Goal: Task Accomplishment & Management: Manage account settings

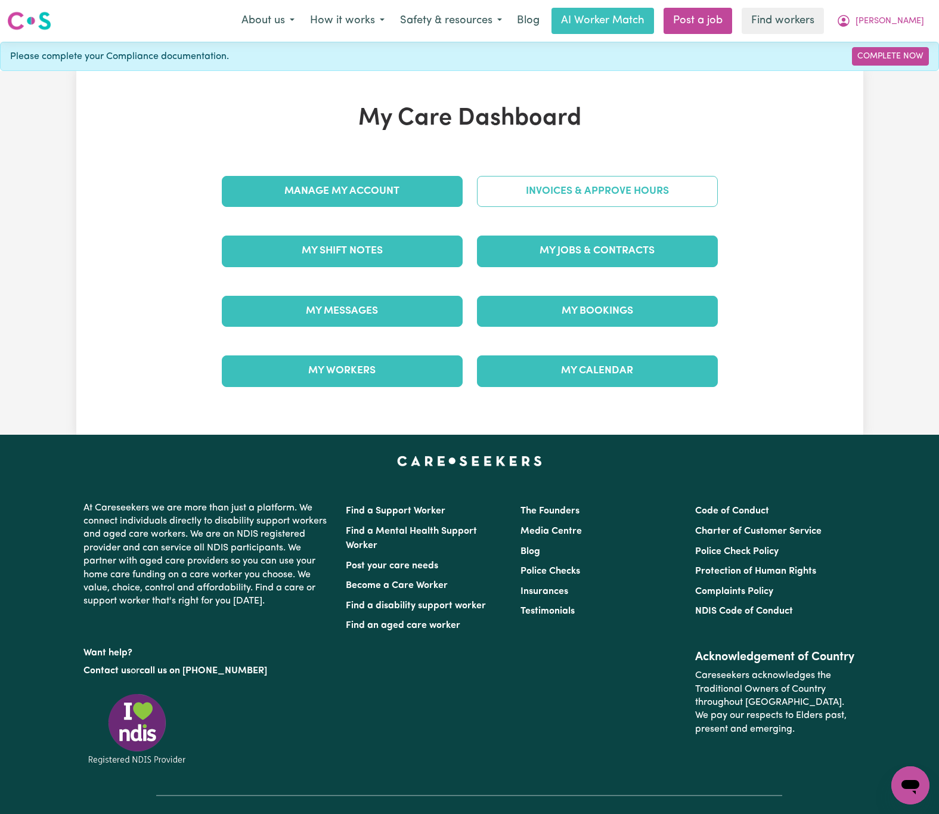
drag, startPoint x: 0, startPoint y: 0, endPoint x: 602, endPoint y: 204, distance: 635.2
click at [602, 204] on link "Invoices & Approve Hours" at bounding box center [597, 191] width 241 height 31
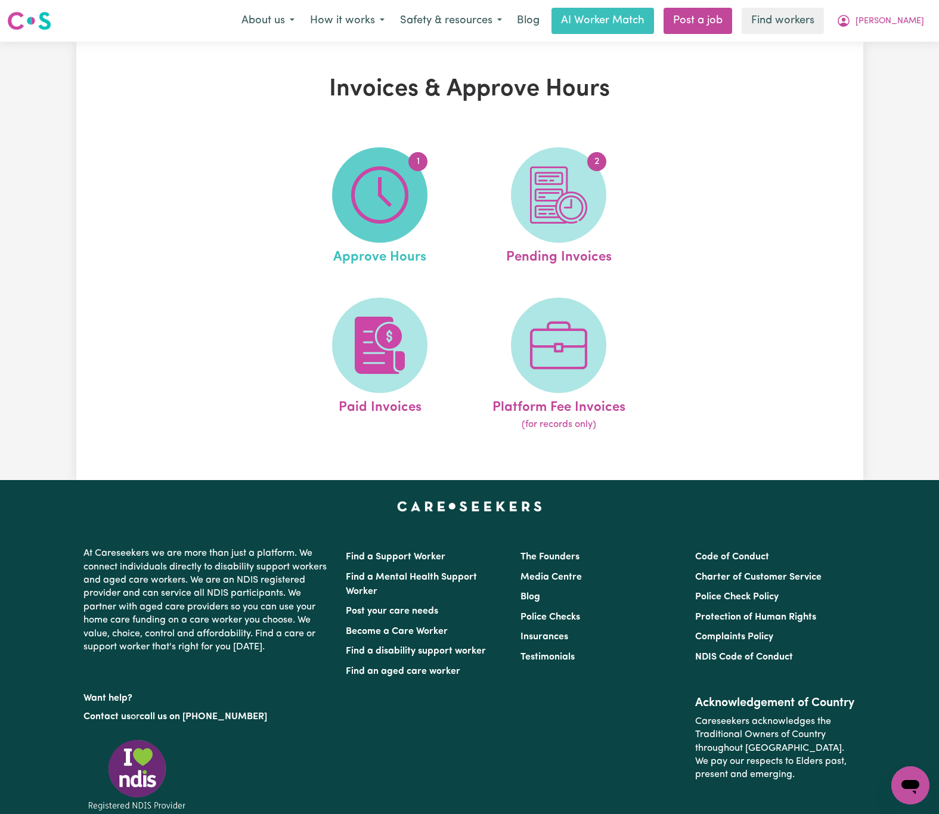
click at [420, 192] on span "1" at bounding box center [379, 194] width 95 height 95
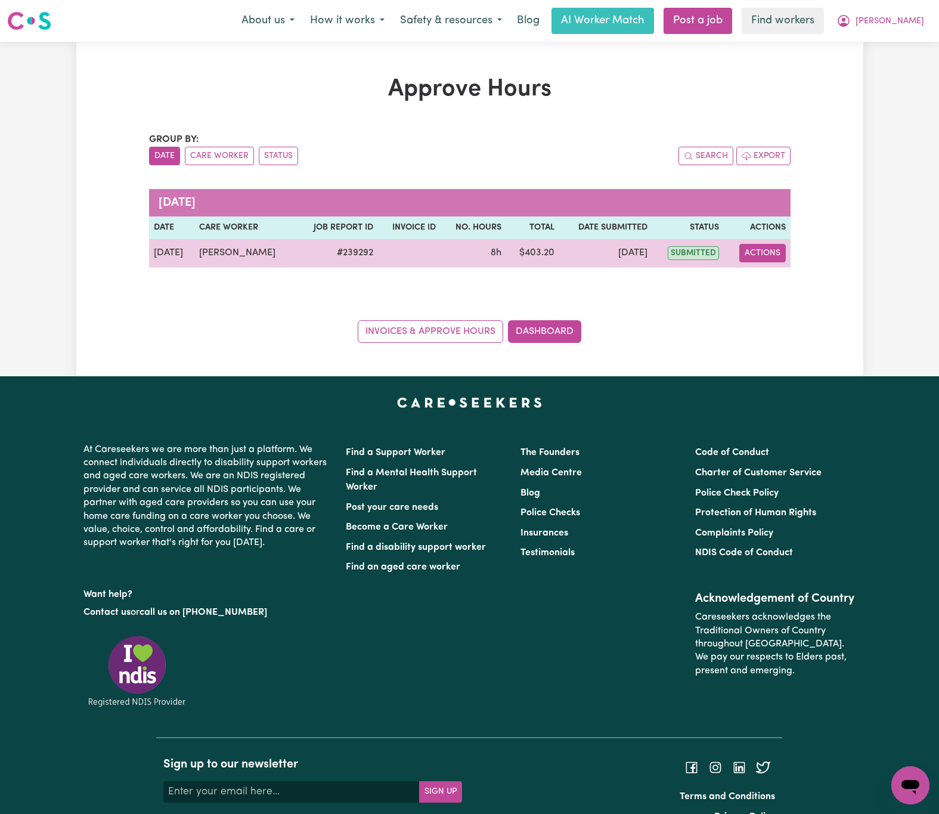
click at [753, 258] on button "Actions" at bounding box center [762, 253] width 47 height 18
click at [771, 278] on link "View Job Report" at bounding box center [792, 281] width 102 height 24
select select "pm"
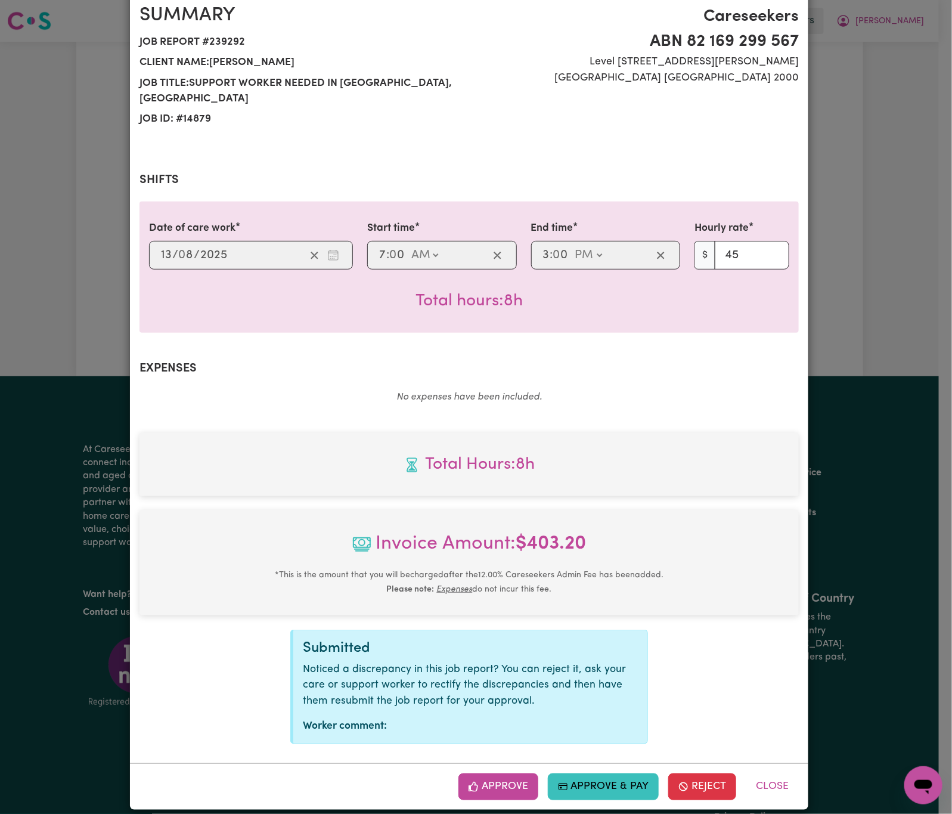
scroll to position [109, 0]
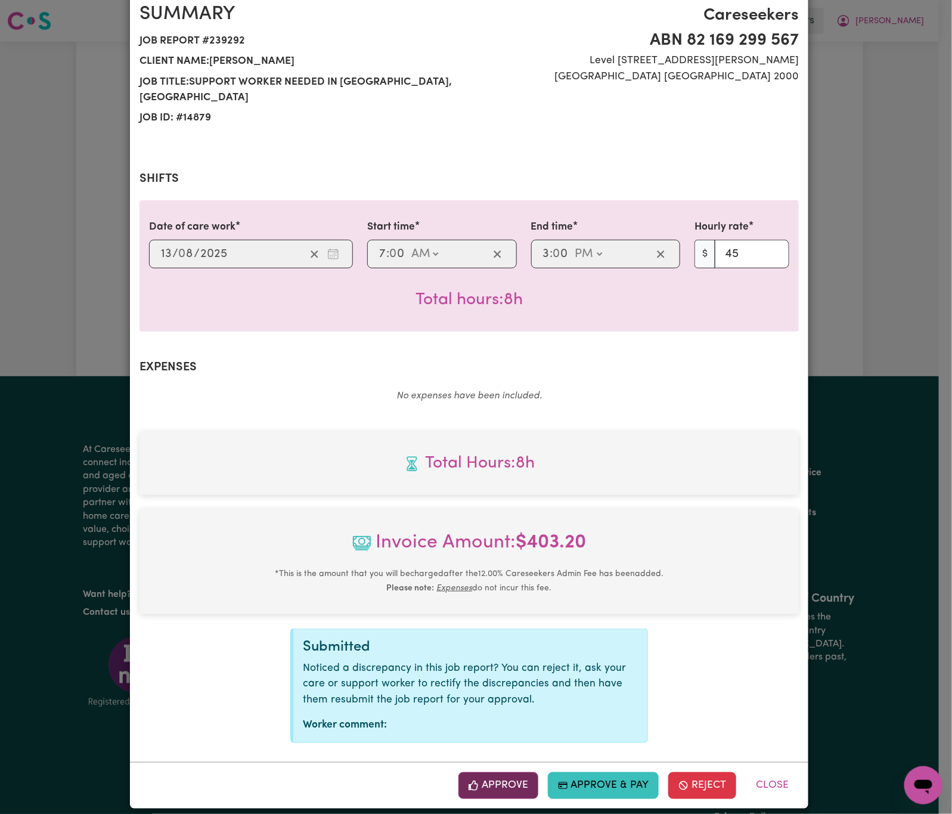
click at [488, 772] on button "Approve" at bounding box center [498, 785] width 80 height 26
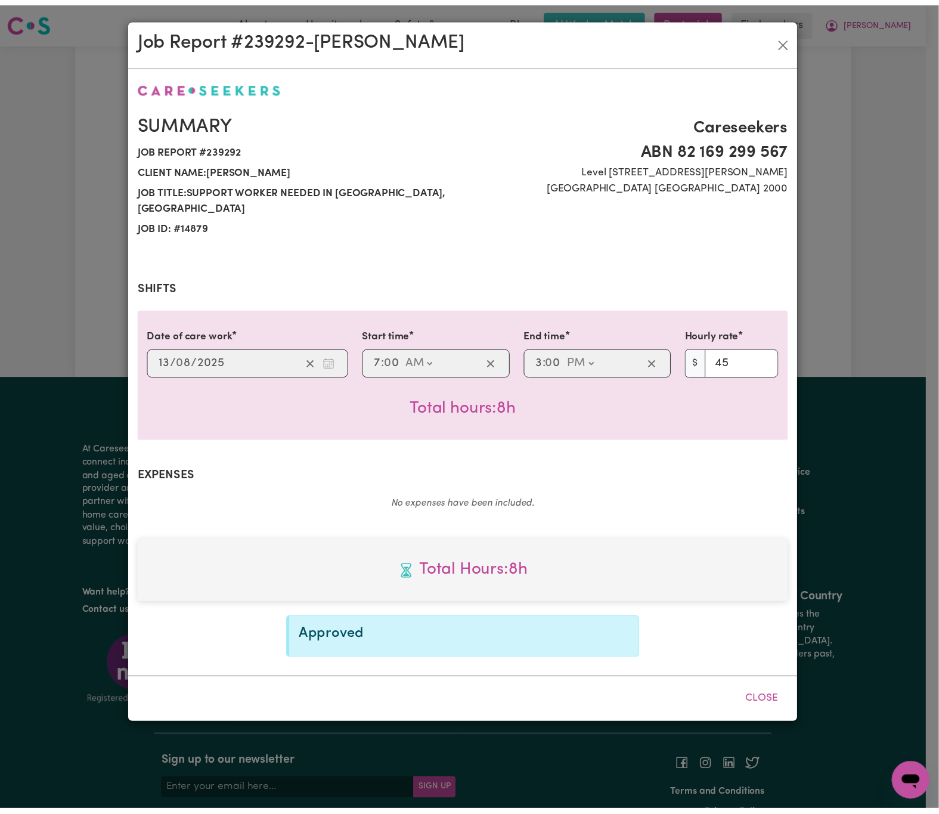
scroll to position [0, 0]
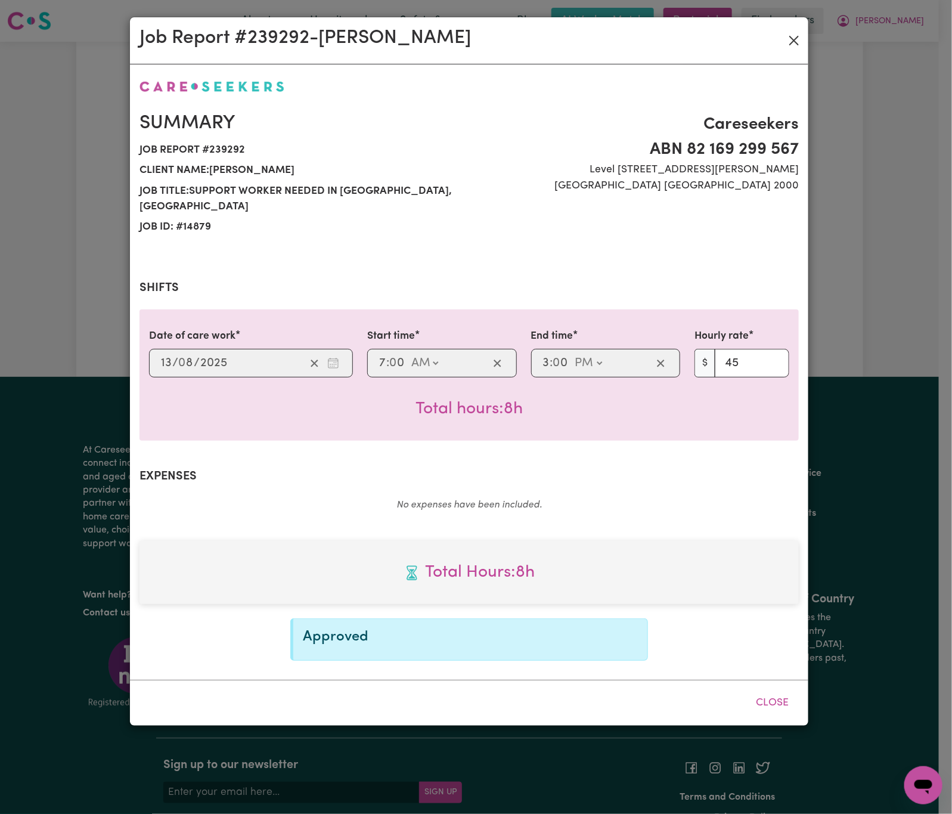
click at [799, 27] on div "Job Report # 239292 - [PERSON_NAME]" at bounding box center [469, 40] width 678 height 47
drag, startPoint x: 798, startPoint y: 35, endPoint x: 816, endPoint y: 35, distance: 17.3
click at [798, 35] on button "Close" at bounding box center [794, 40] width 19 height 19
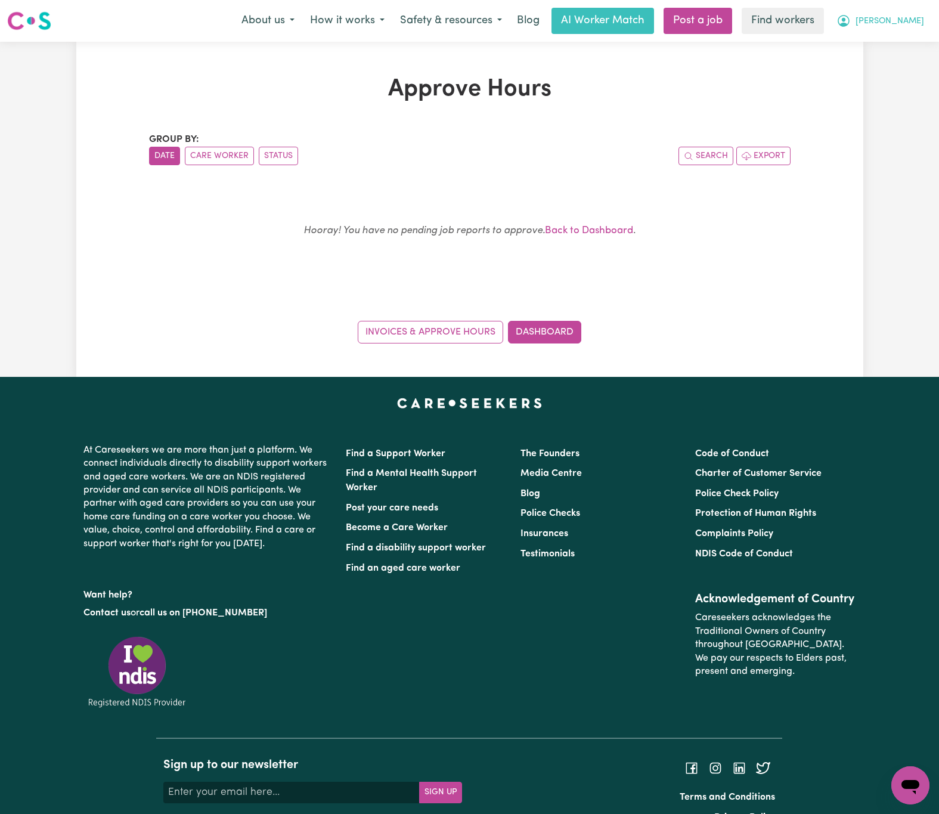
click at [894, 23] on button "[PERSON_NAME]" at bounding box center [880, 20] width 103 height 25
click at [892, 40] on link "My Dashboard" at bounding box center [884, 46] width 94 height 23
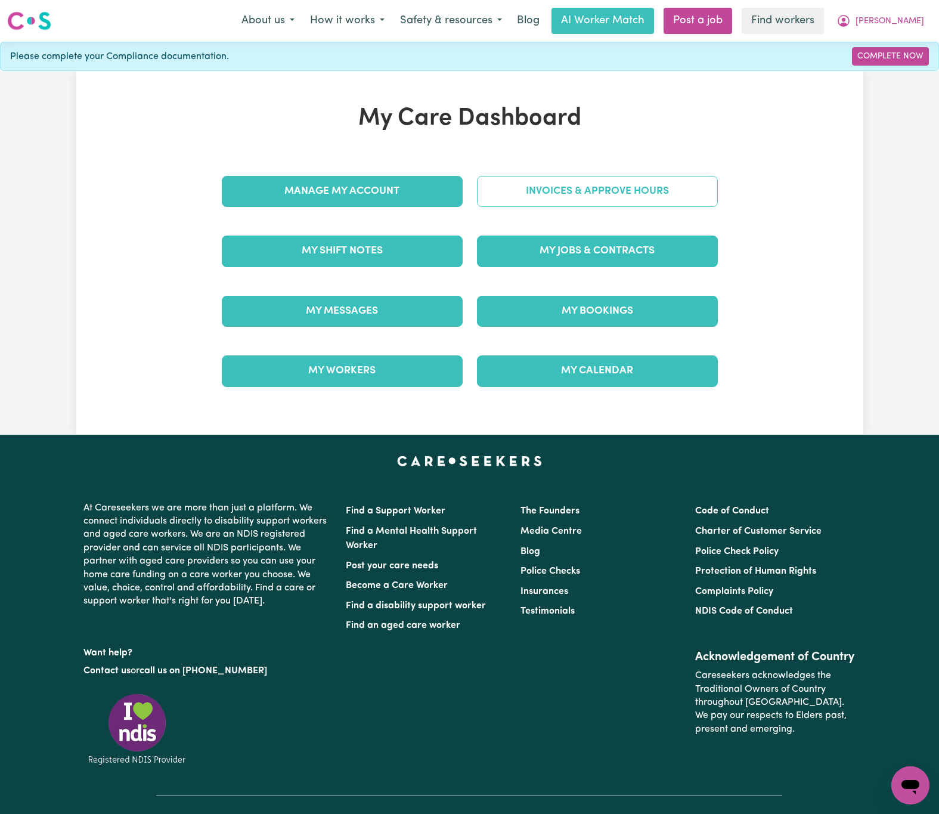
click at [528, 192] on link "Invoices & Approve Hours" at bounding box center [597, 191] width 241 height 31
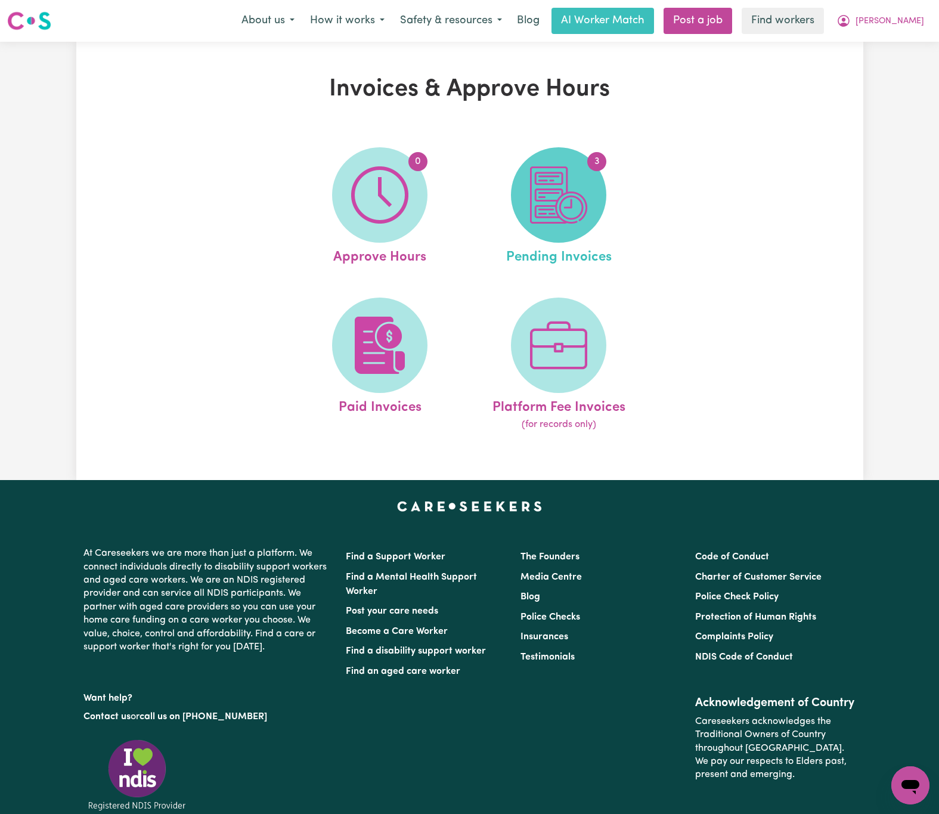
click at [580, 203] on img at bounding box center [558, 194] width 57 height 57
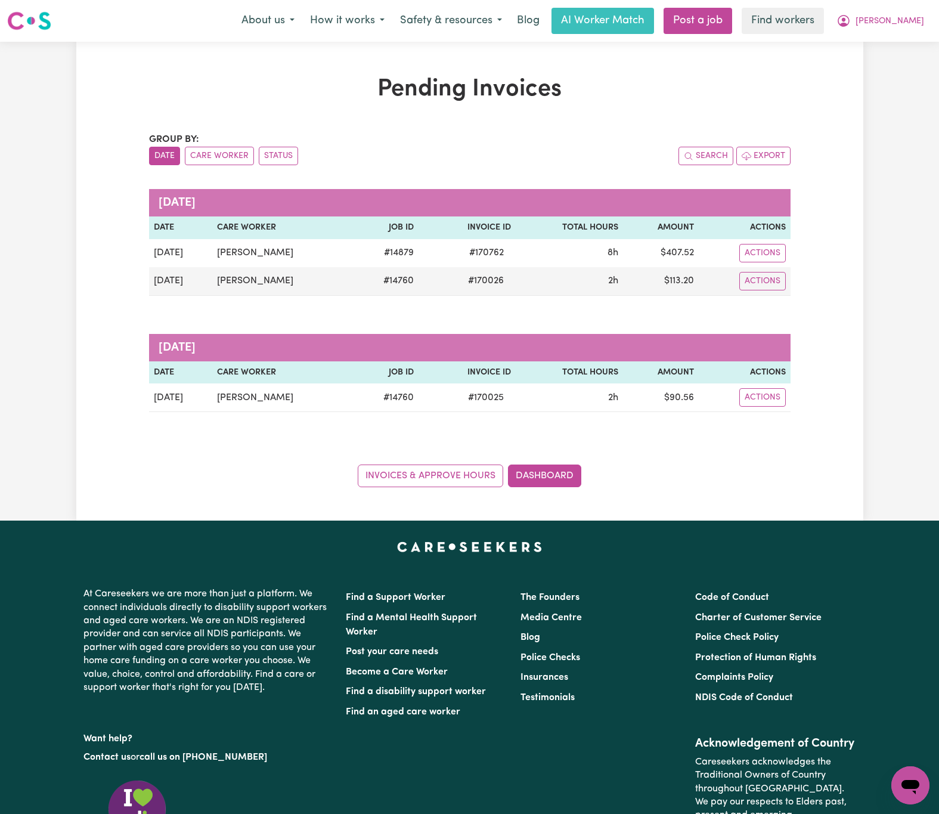
drag, startPoint x: 839, startPoint y: 399, endPoint x: 799, endPoint y: 403, distance: 40.1
click at [839, 399] on div "Pending Invoices Group by: Date Care Worker Status Search Export [DATE] Date Ca…" at bounding box center [469, 281] width 787 height 412
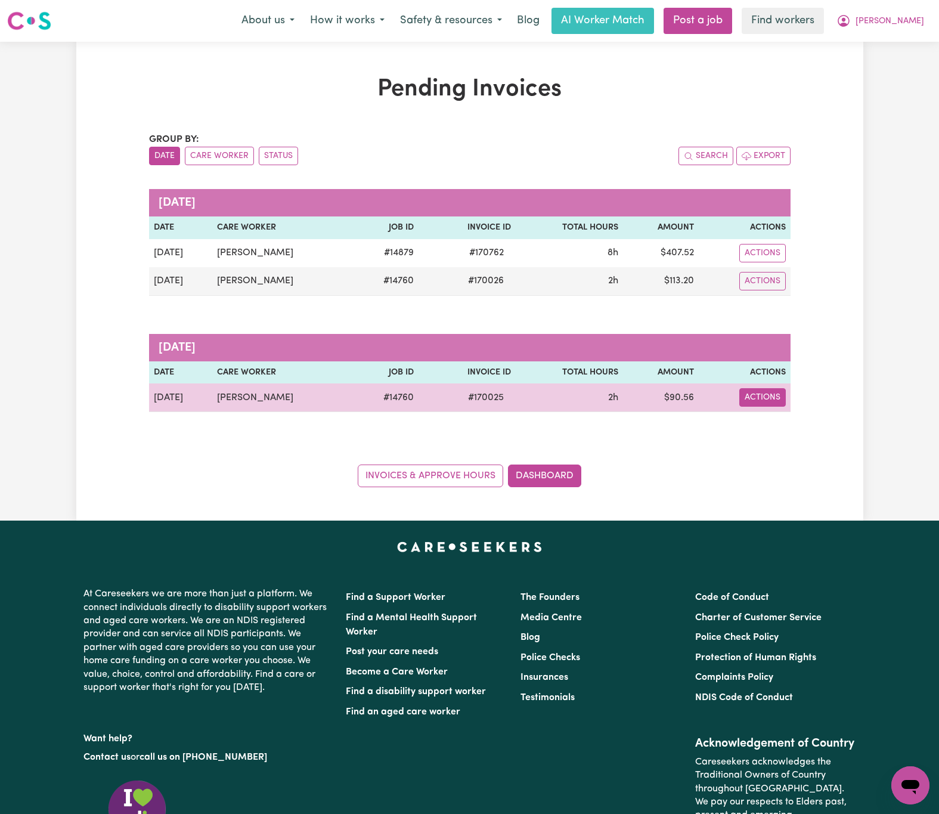
click at [780, 262] on button "Actions" at bounding box center [762, 253] width 47 height 18
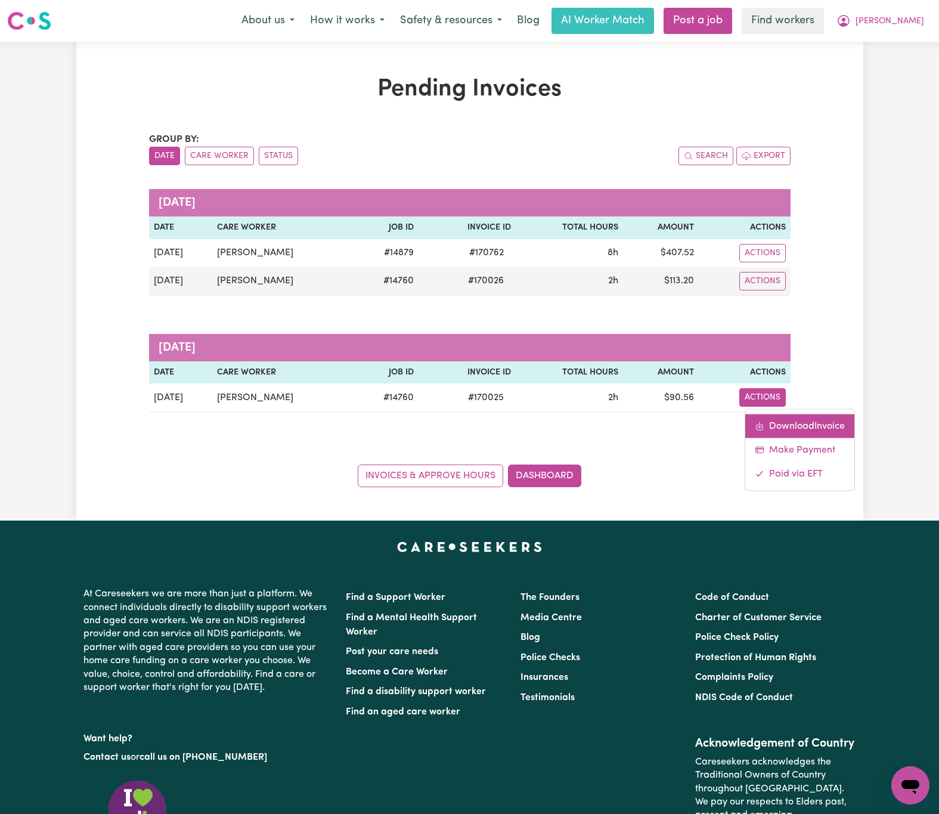
click at [791, 424] on link "Download Invoice" at bounding box center [799, 426] width 109 height 24
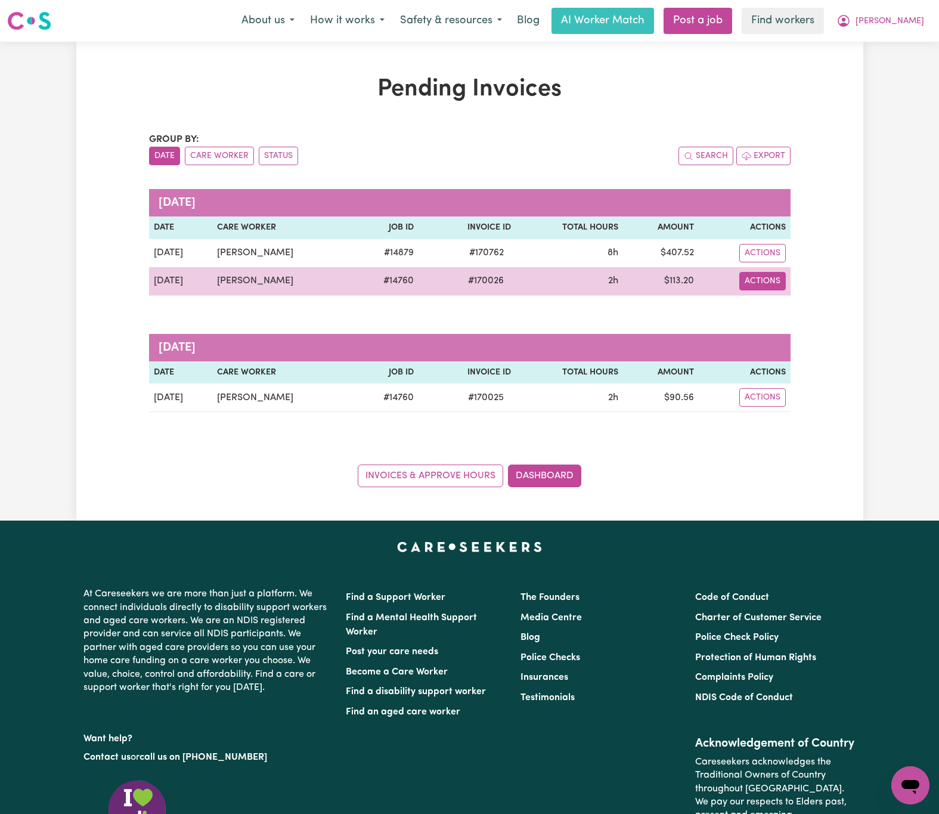
click at [770, 262] on button "Actions" at bounding box center [762, 253] width 47 height 18
click at [794, 311] on link "Download Invoice" at bounding box center [796, 309] width 109 height 24
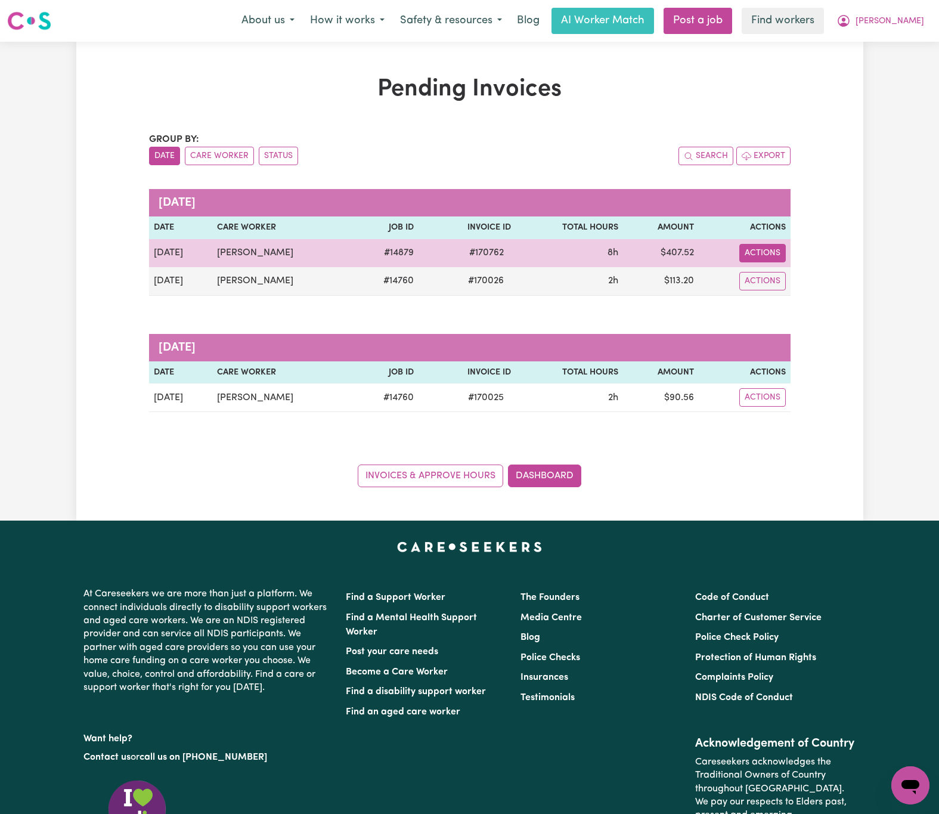
click at [774, 252] on button "Actions" at bounding box center [762, 253] width 47 height 18
click at [797, 283] on link "Download Invoice" at bounding box center [796, 281] width 109 height 24
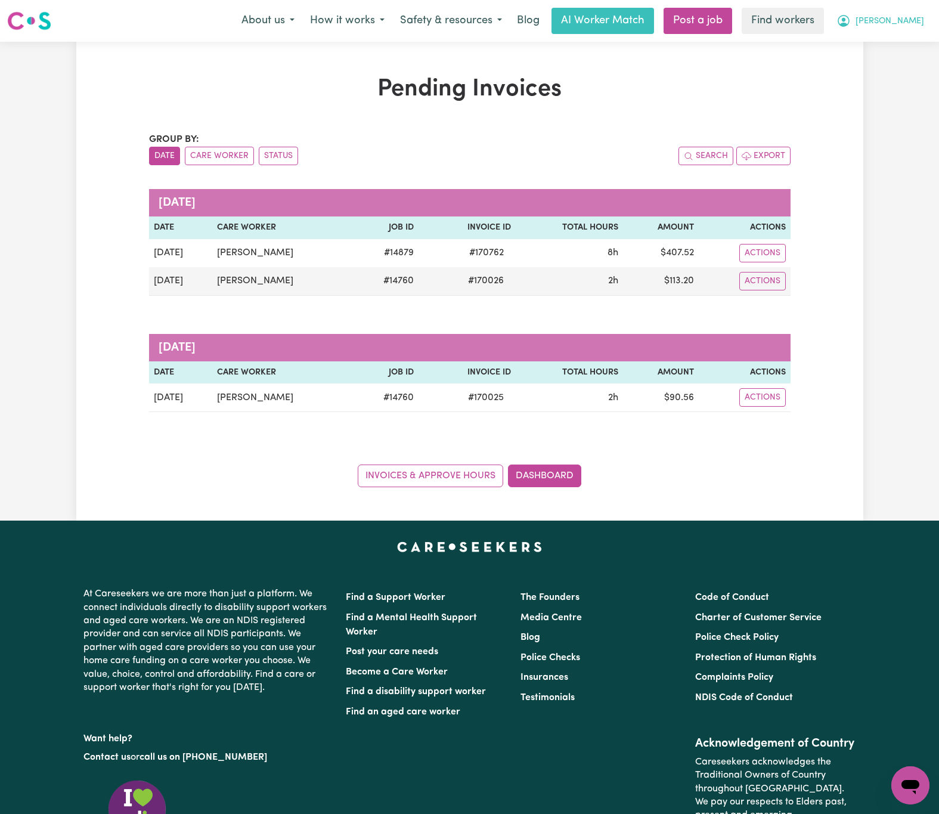
click at [925, 20] on button "[PERSON_NAME]" at bounding box center [880, 20] width 103 height 25
click at [921, 72] on link "Logout" at bounding box center [884, 68] width 94 height 23
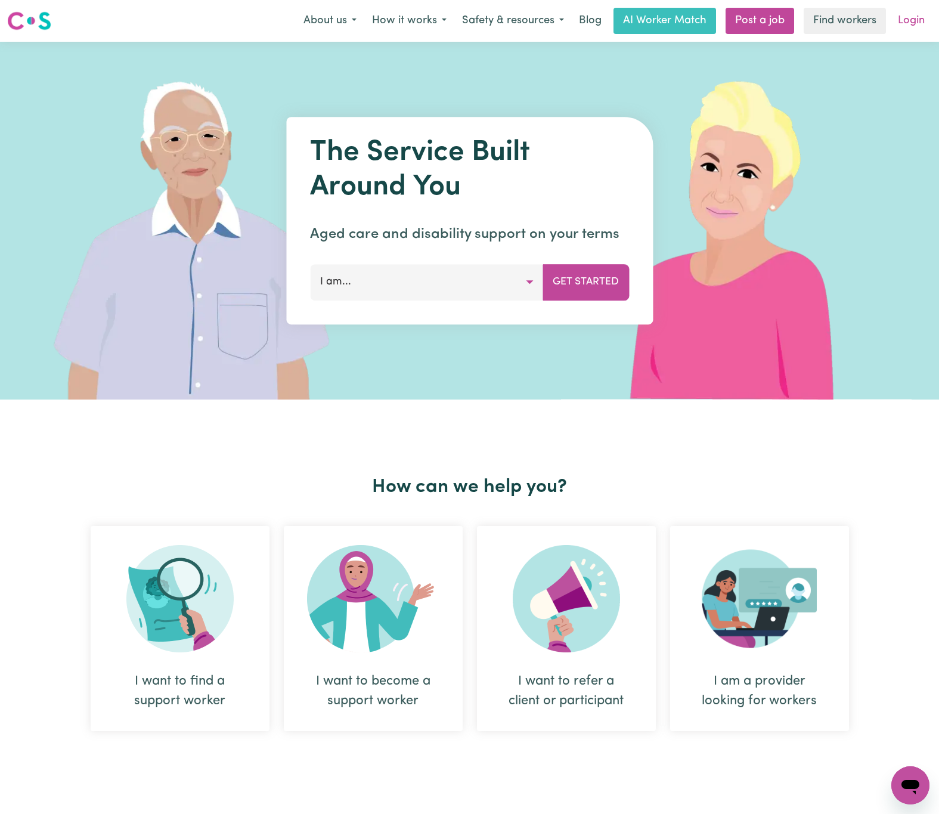
click at [923, 15] on link "Login" at bounding box center [911, 21] width 41 height 26
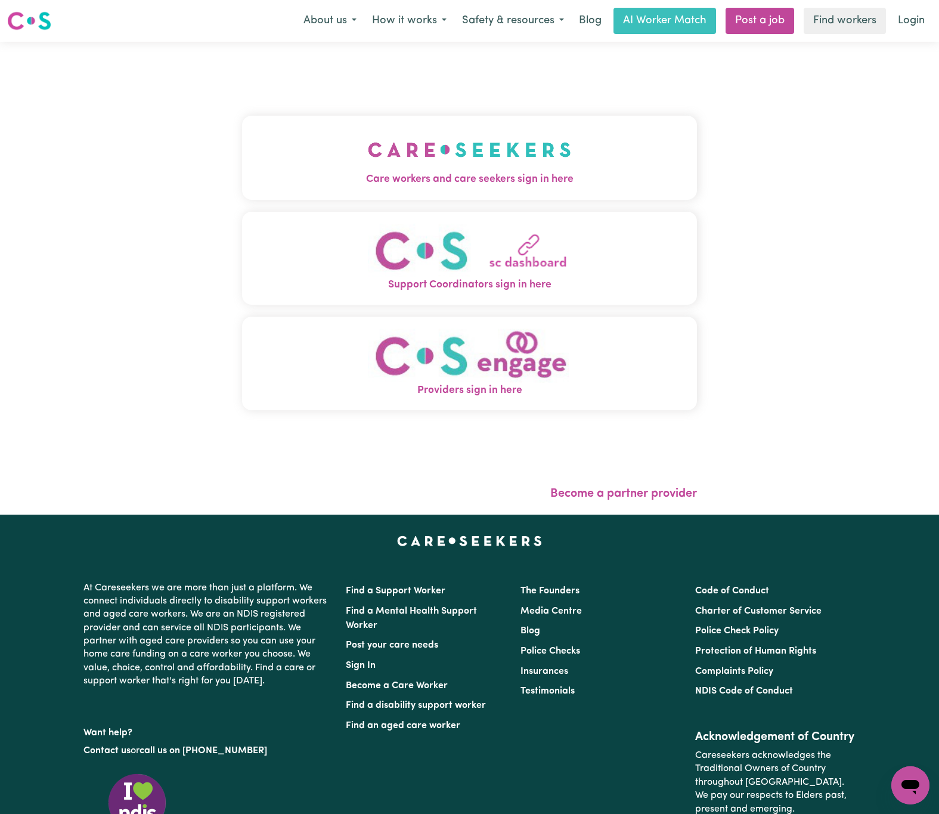
click at [630, 160] on button "Care workers and care seekers sign in here" at bounding box center [469, 157] width 455 height 83
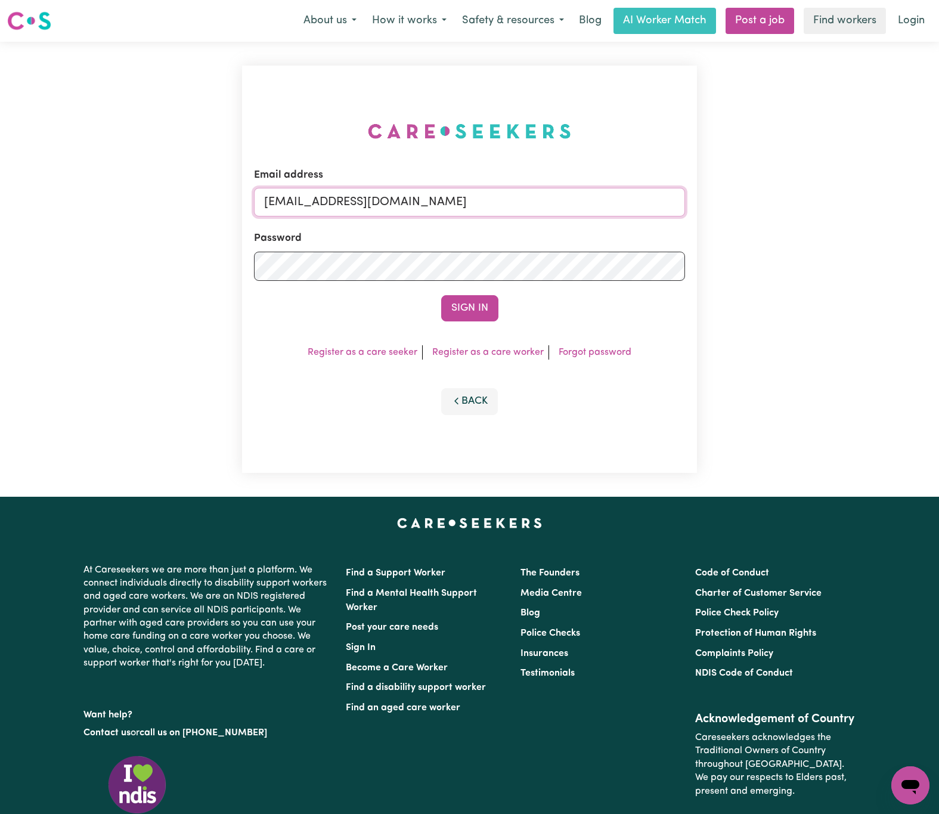
drag, startPoint x: 329, startPoint y: 197, endPoint x: 698, endPoint y: 202, distance: 369.1
click at [698, 202] on div "Email address [EMAIL_ADDRESS][DOMAIN_NAME] Password Sign In Register as a care …" at bounding box center [470, 269] width 470 height 455
paste input "[PERSON_NAME]@futurefocussc"
type input "[EMAIL_ADDRESS][PERSON_NAME][DOMAIN_NAME]"
click at [441, 295] on button "Sign In" at bounding box center [469, 308] width 57 height 26
